Goal: Task Accomplishment & Management: Use online tool/utility

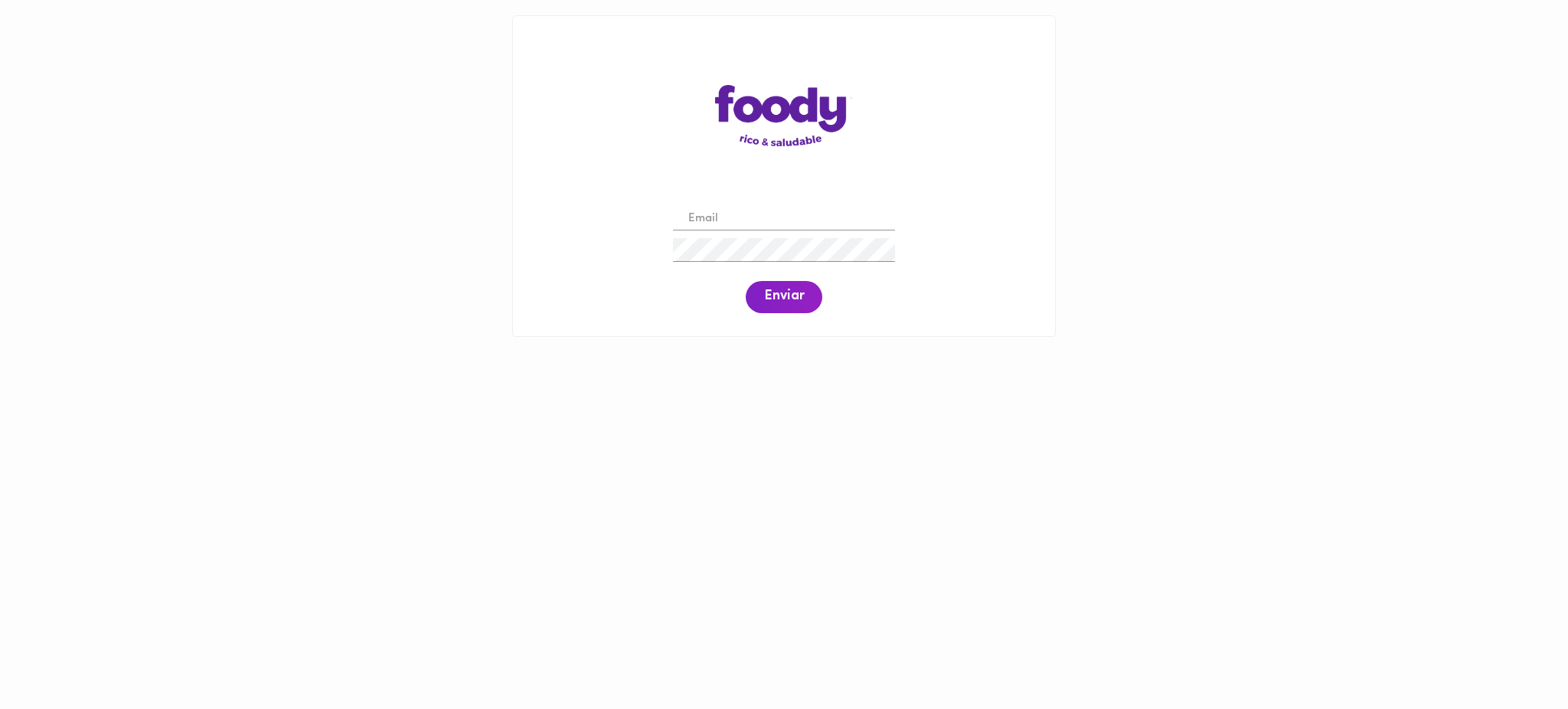
click at [742, 224] on input "email" at bounding box center [784, 219] width 222 height 24
paste input "jefferson.lopez01@uptc.edu.co"
type input "jefferson.lopez01@uptc.edu.co"
click at [792, 295] on span "Enviar" at bounding box center [784, 297] width 40 height 17
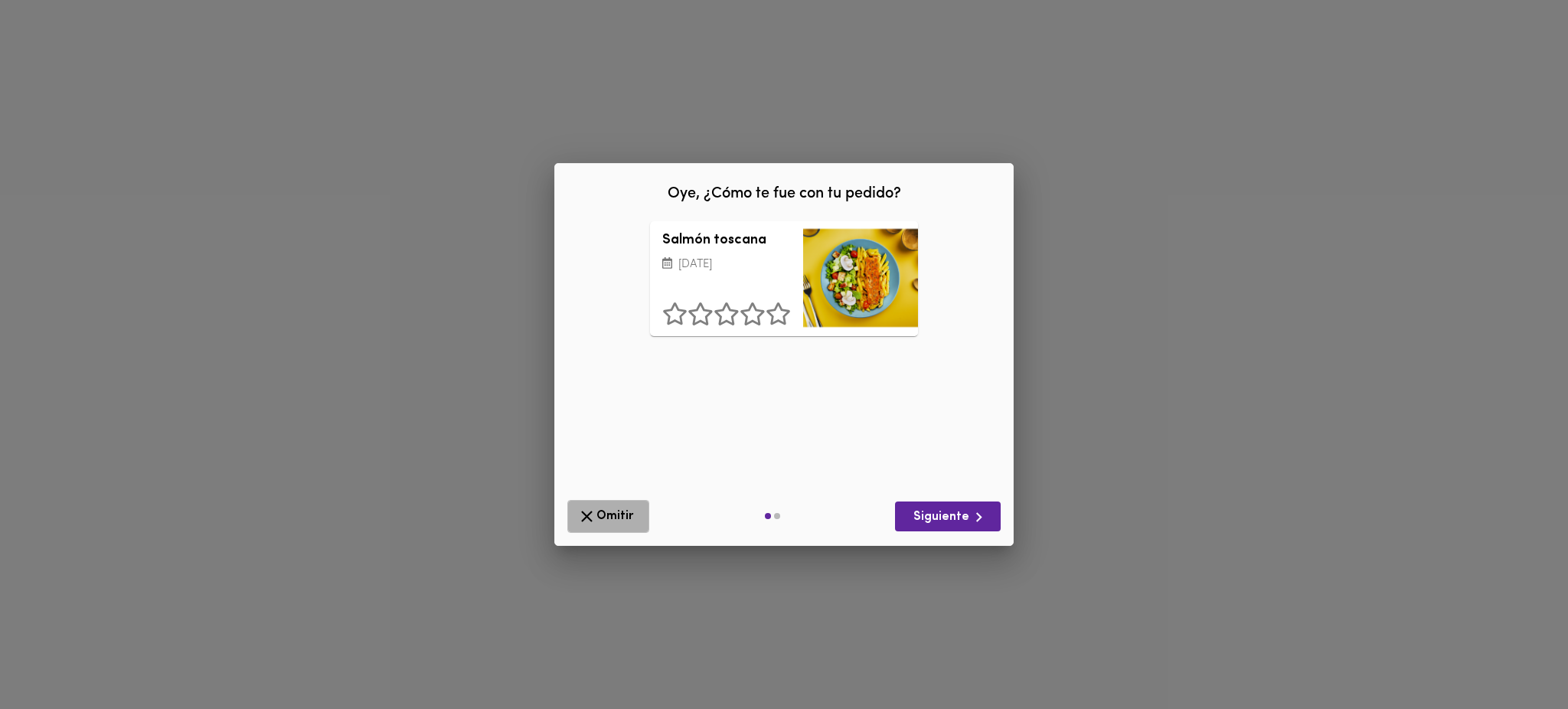
click at [603, 529] on button "Omitir" at bounding box center [608, 516] width 82 height 33
